Goal: Navigation & Orientation: Find specific page/section

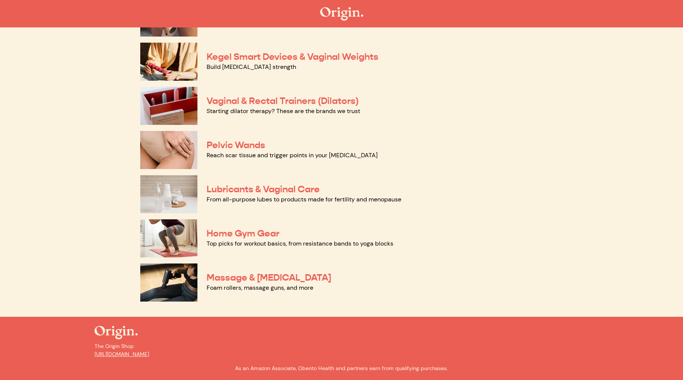
scroll to position [301, 0]
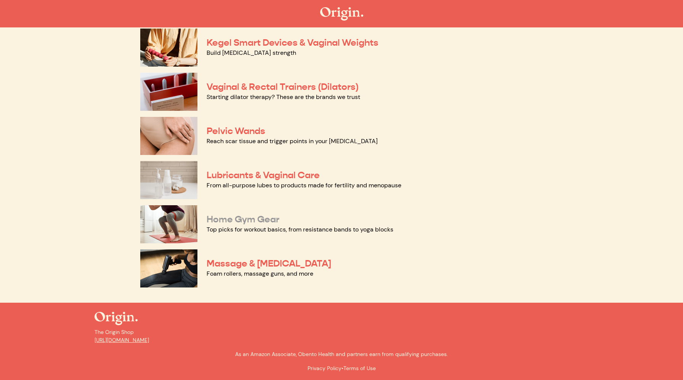
click at [230, 224] on link "Home Gym Gear" at bounding box center [243, 219] width 73 height 11
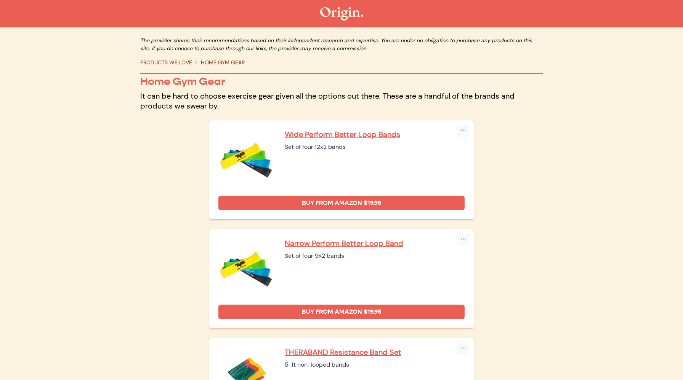
click at [356, 8] on img at bounding box center [341, 13] width 43 height 13
